Goal: Task Accomplishment & Management: Use online tool/utility

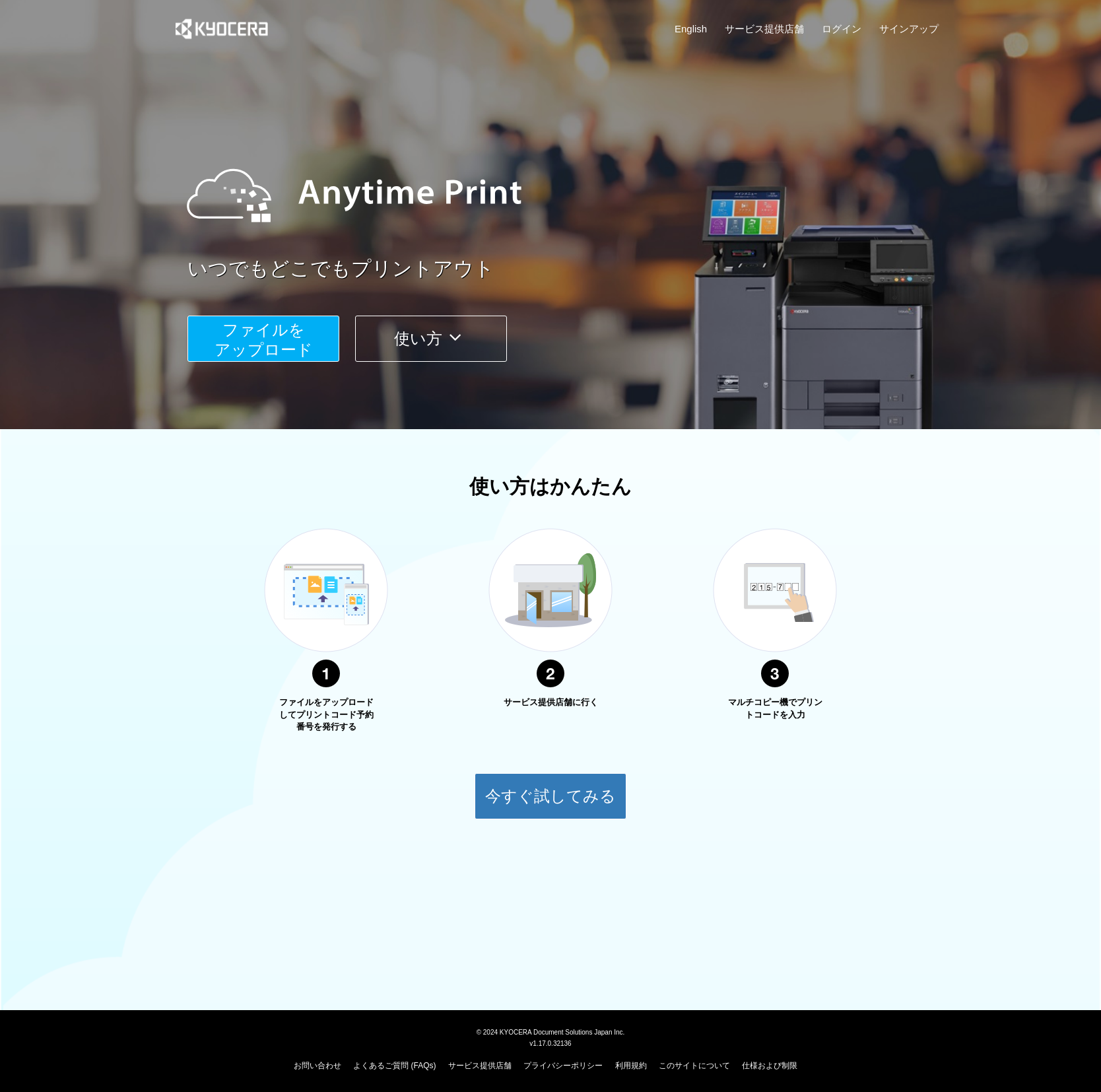
click at [410, 345] on button "使い方" at bounding box center [430, 339] width 152 height 47
click at [426, 344] on button "使い方" at bounding box center [430, 339] width 152 height 47
click at [585, 804] on button "今すぐ試してみる" at bounding box center [550, 796] width 152 height 47
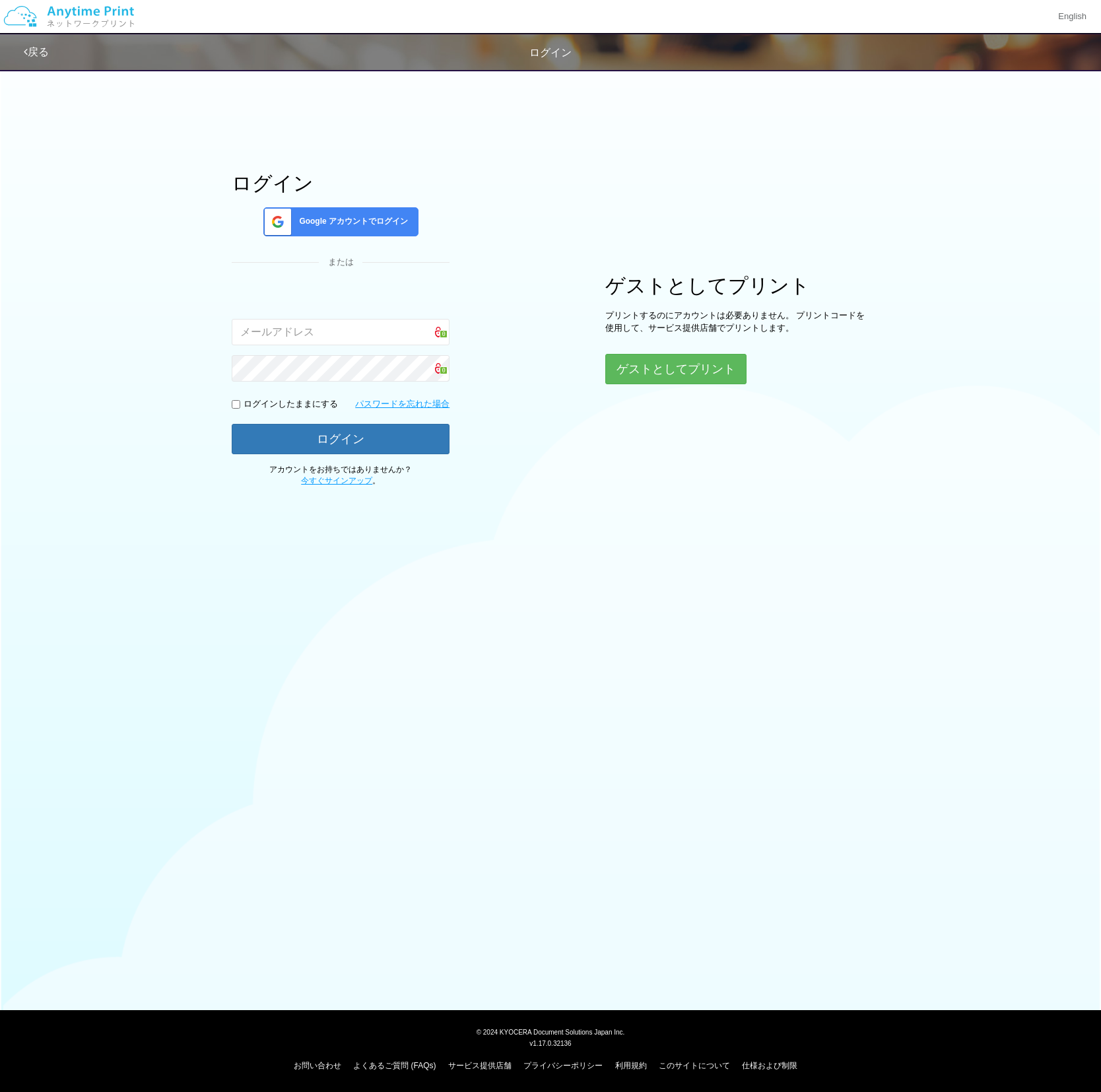
click at [363, 227] on div "Google アカウントでログイン" at bounding box center [341, 221] width 155 height 29
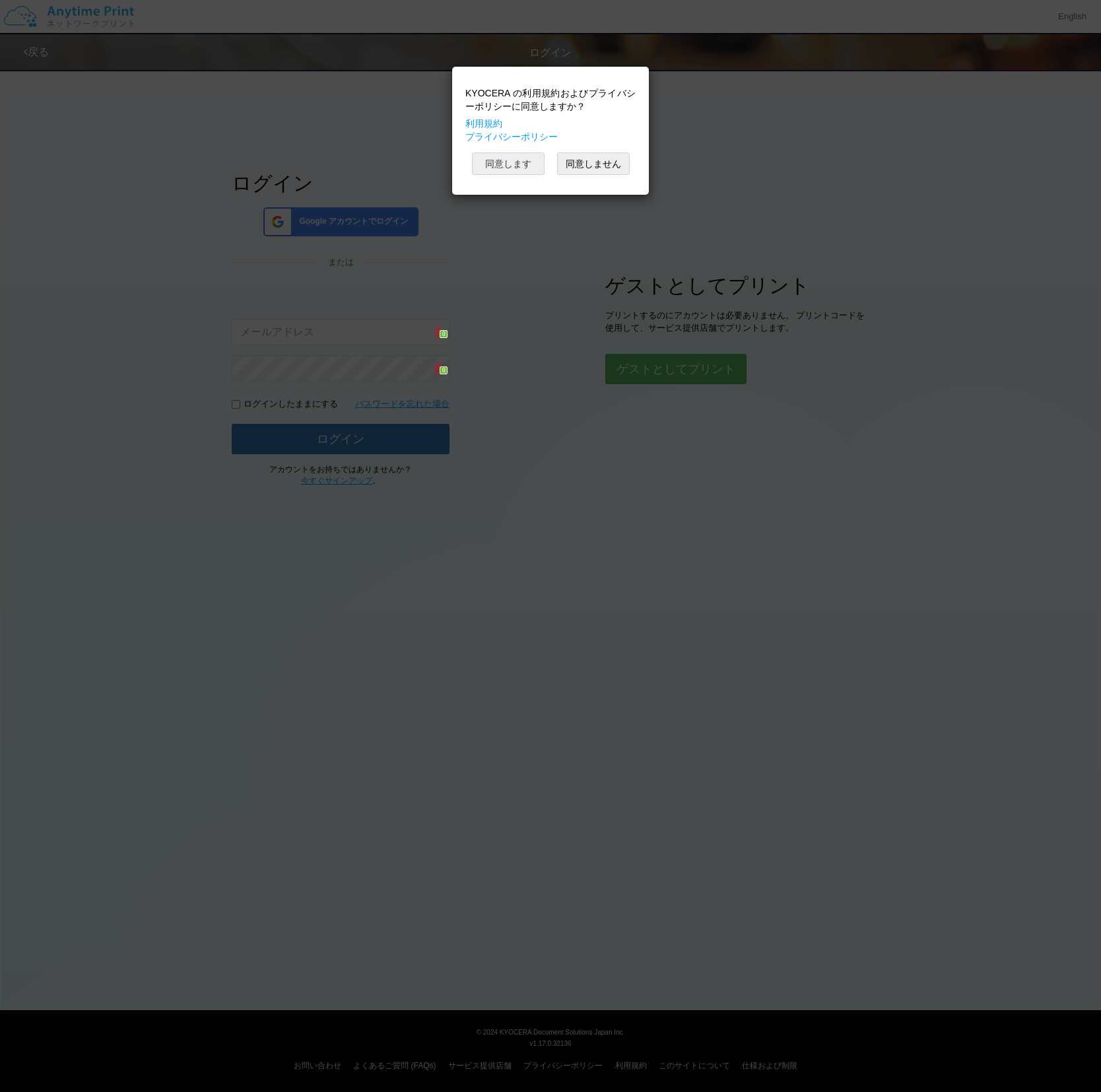
click at [494, 160] on button "同意します" at bounding box center [508, 164] width 72 height 22
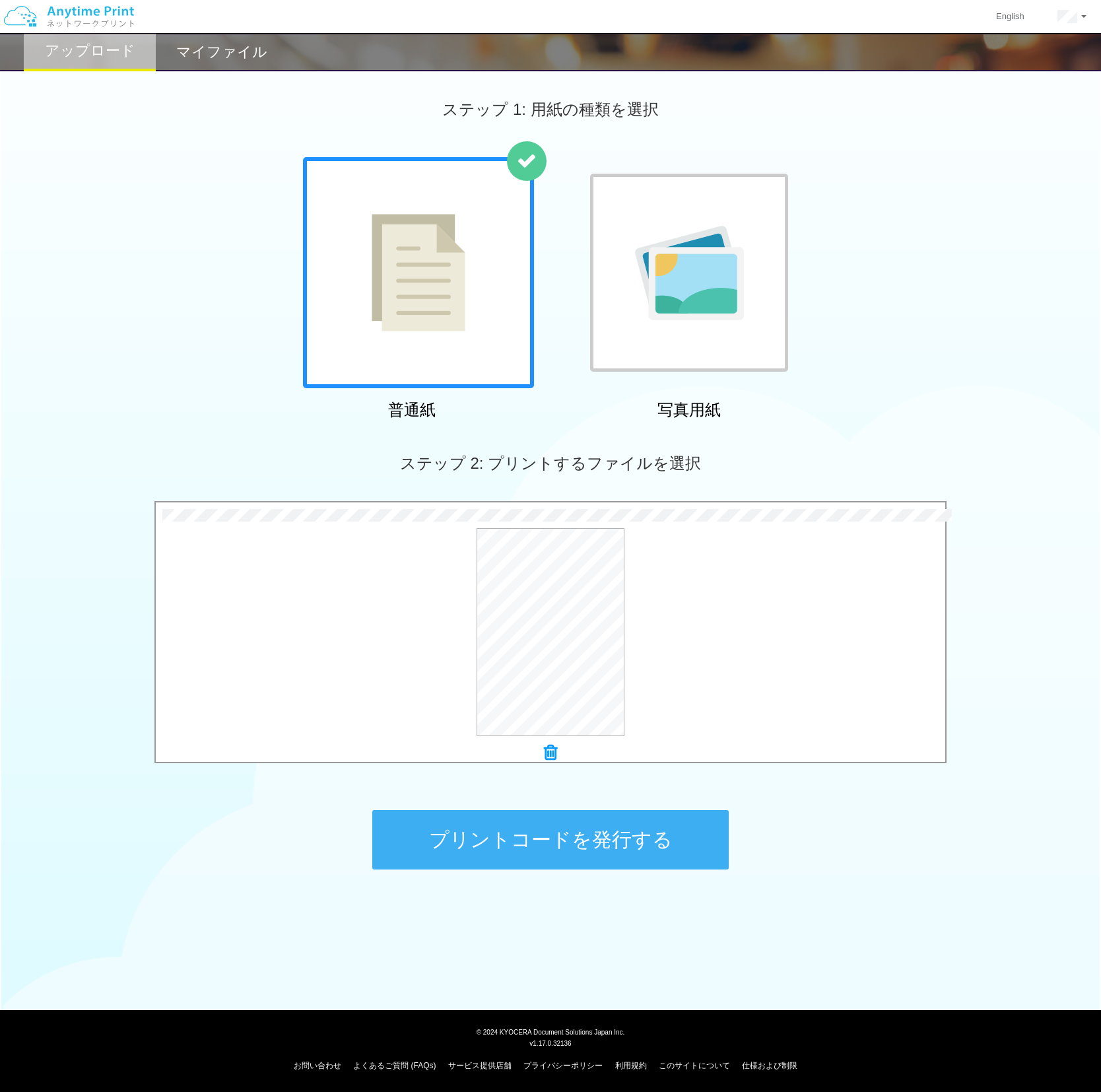
click at [656, 839] on button "プリントコードを発行する" at bounding box center [550, 839] width 356 height 59
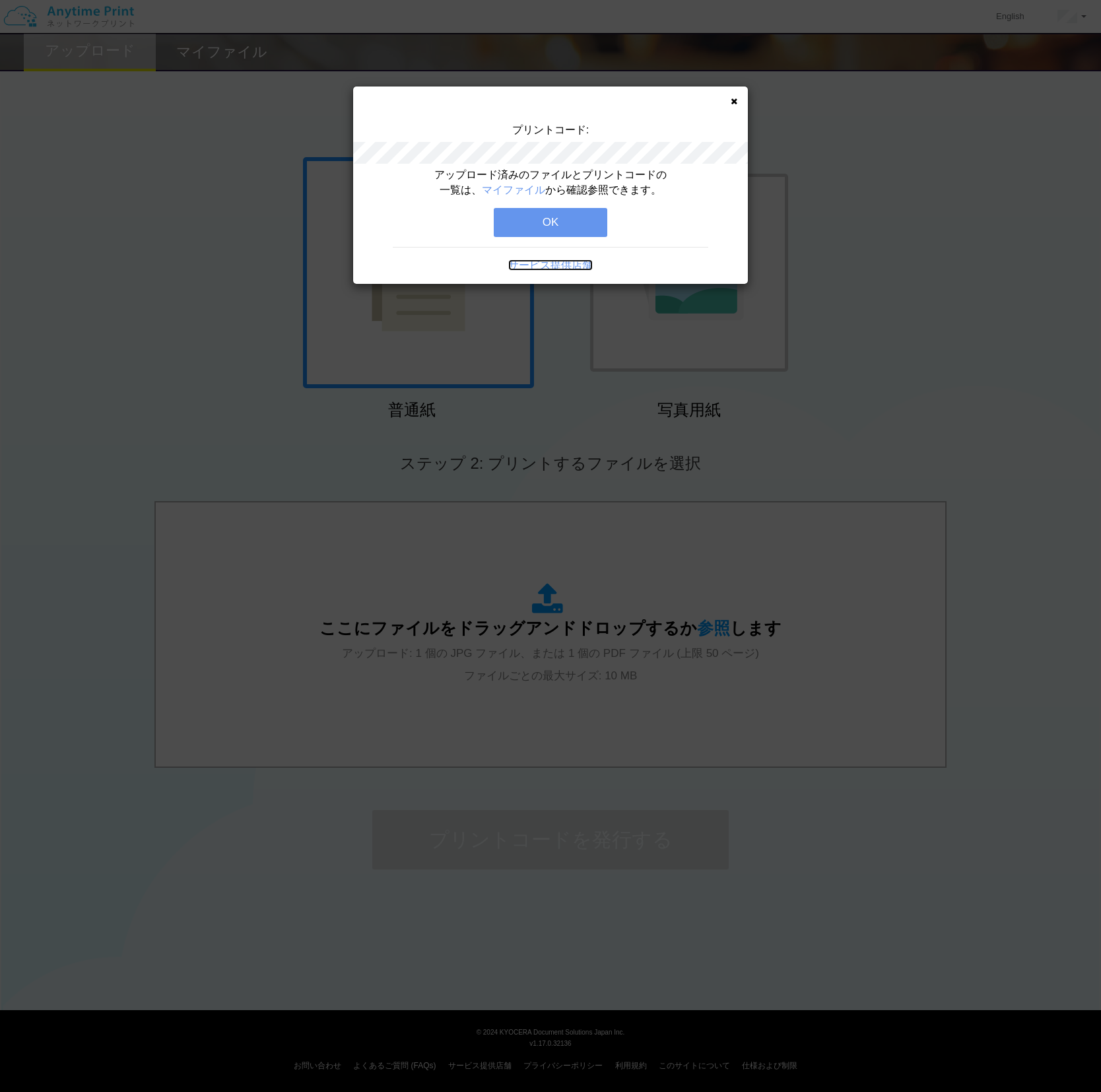
click at [580, 263] on link "サービス提供店舗" at bounding box center [551, 265] width 85 height 12
click at [513, 188] on link "マイファイル" at bounding box center [514, 190] width 63 height 12
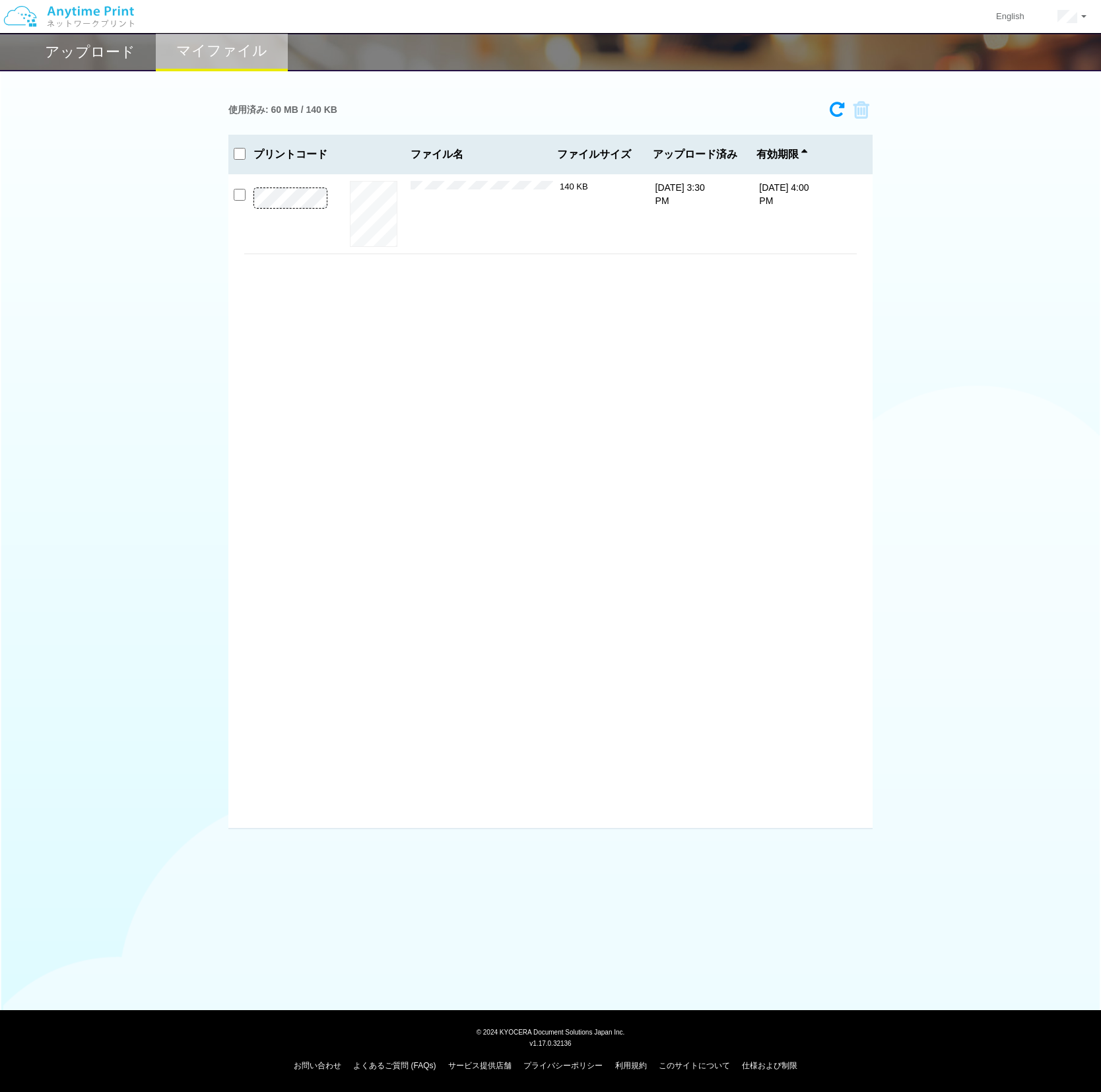
click at [509, 214] on div "× 込書｜SORA Japan株式会社御中.pdf" at bounding box center [485, 214] width 150 height 66
click at [371, 216] on button "プレビュー" at bounding box center [374, 214] width 50 height 17
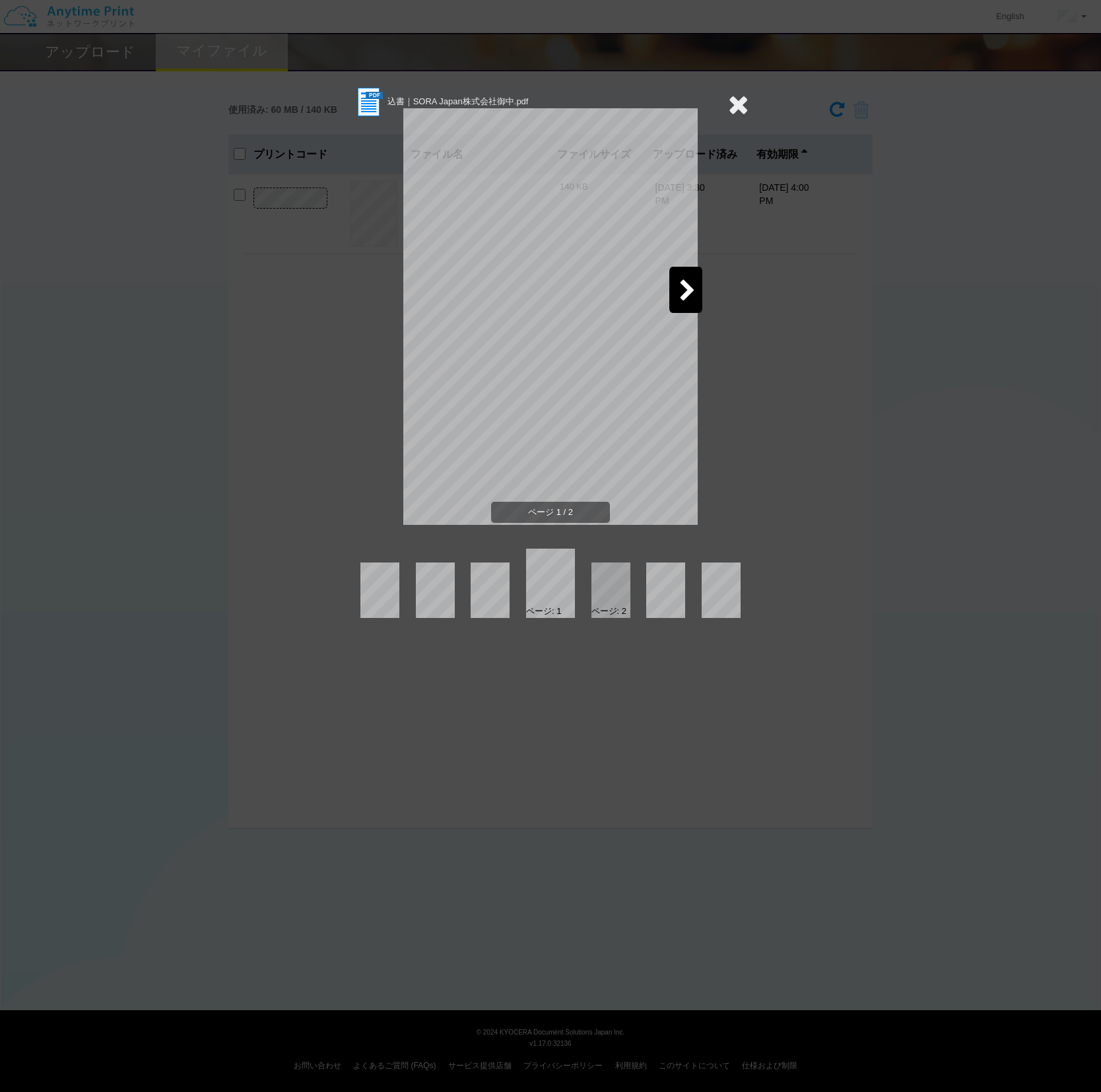
click at [682, 295] on icon at bounding box center [687, 292] width 17 height 23
click at [416, 291] on icon at bounding box center [414, 292] width 17 height 23
click at [741, 105] on icon at bounding box center [738, 105] width 21 height 27
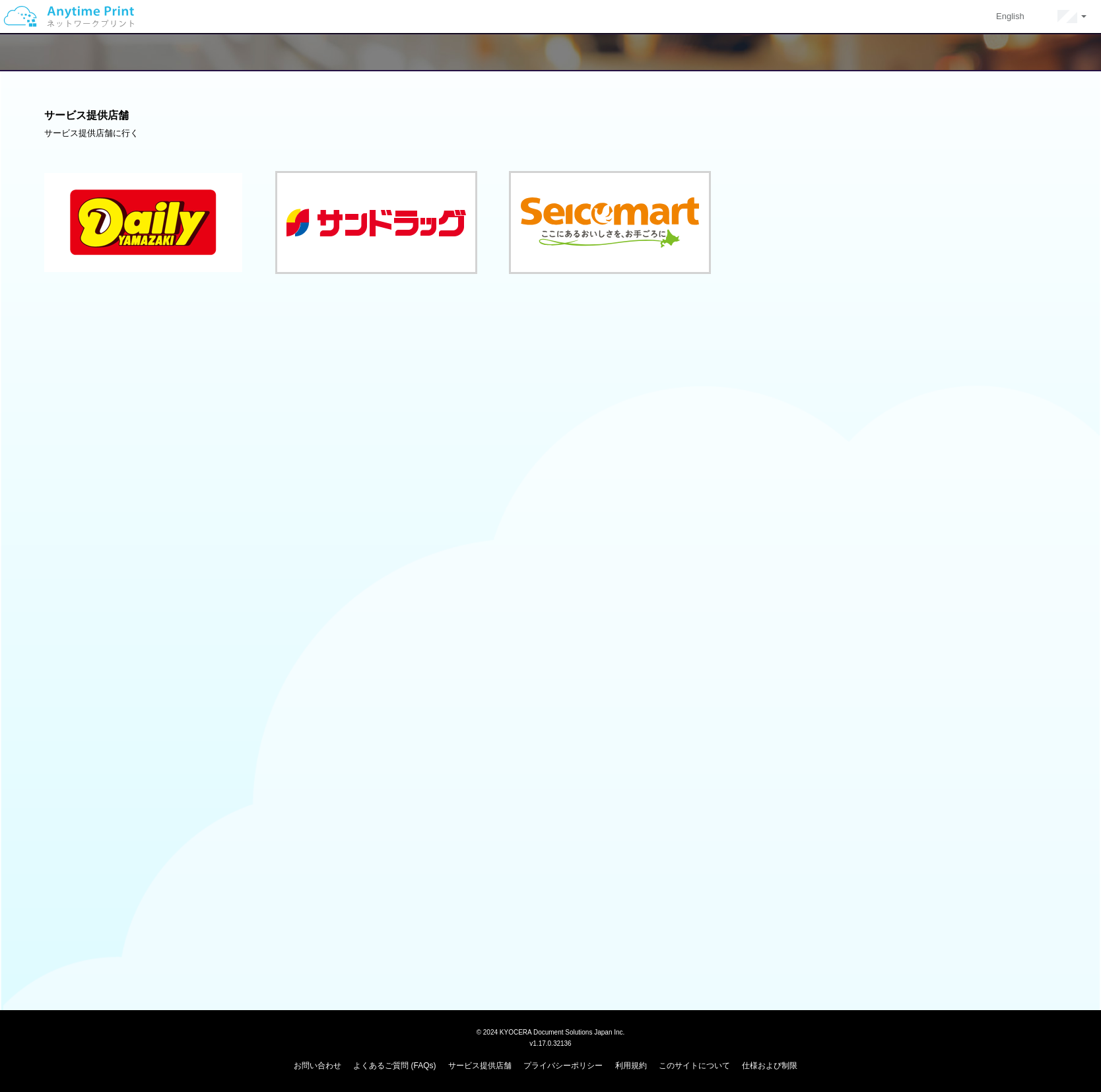
click at [210, 247] on button at bounding box center [143, 222] width 198 height 99
